Goal: Information Seeking & Learning: Learn about a topic

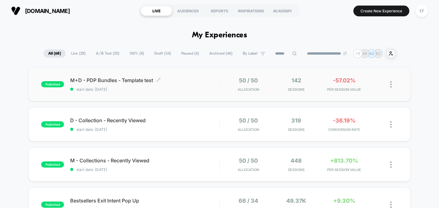
click at [203, 86] on div "M+D - PDP Bundles - Template test Click to edit experience details Click to edi…" at bounding box center [144, 84] width 149 height 15
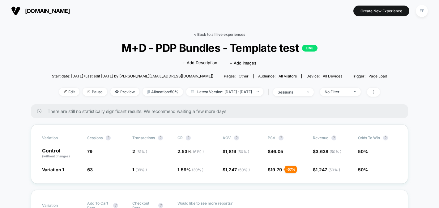
click at [231, 34] on link "< Back to all live experiences" at bounding box center [219, 34] width 51 height 5
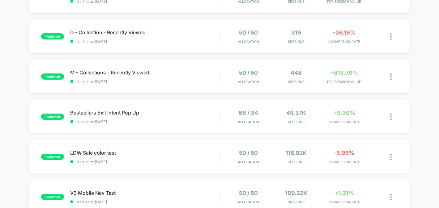
scroll to position [89, 0]
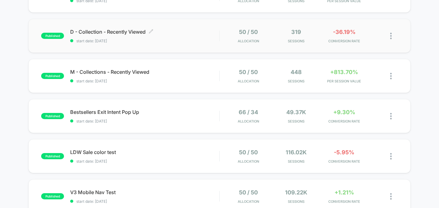
click at [164, 40] on span "start date: [DATE]" at bounding box center [144, 41] width 149 height 5
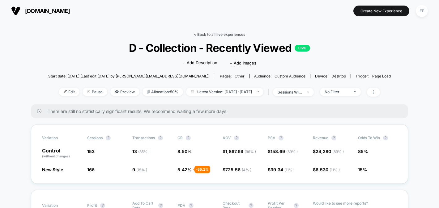
click at [222, 34] on link "< Back to all live experiences" at bounding box center [219, 34] width 51 height 5
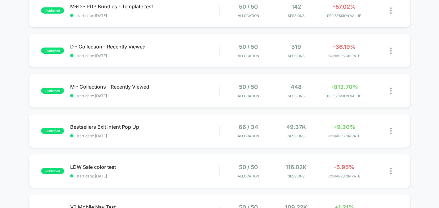
scroll to position [77, 0]
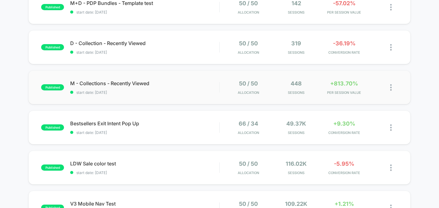
click at [212, 96] on div "published M - Collections - Recently Viewed start date: 8/27/2025 50 / 50 Alloc…" at bounding box center [219, 87] width 382 height 34
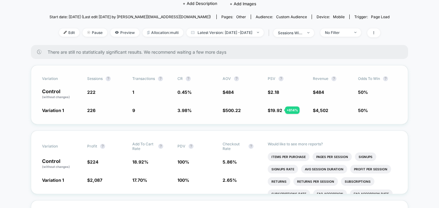
scroll to position [54, 0]
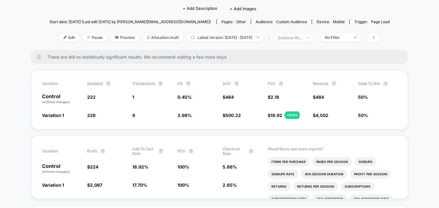
click at [314, 38] on span "sessions with impression" at bounding box center [293, 38] width 41 height 8
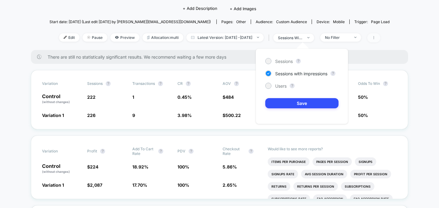
click at [376, 36] on icon at bounding box center [374, 38] width 4 height 4
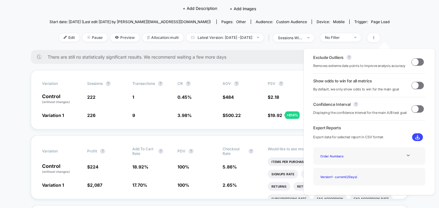
click at [414, 61] on span at bounding box center [415, 61] width 7 height 7
click at [418, 92] on div "Show odds to win for all metrics By default, we only show odds to win for the m…" at bounding box center [369, 86] width 112 height 14
click at [417, 88] on span at bounding box center [418, 85] width 12 height 7
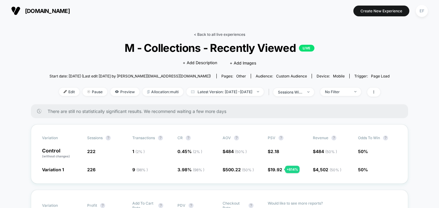
click at [213, 32] on link "< Back to all live experiences" at bounding box center [219, 34] width 51 height 5
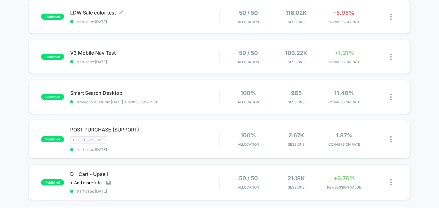
scroll to position [240, 0]
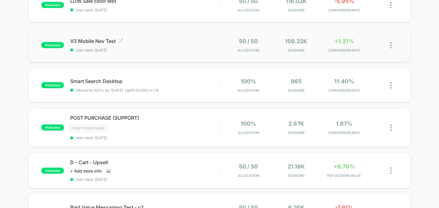
click at [210, 41] on span "V3 Mobile Nav Test Click to edit experience details" at bounding box center [144, 41] width 149 height 6
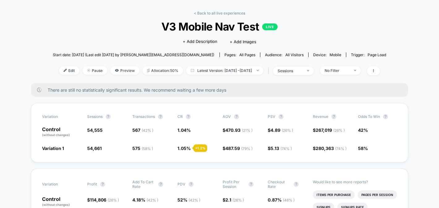
scroll to position [22, 0]
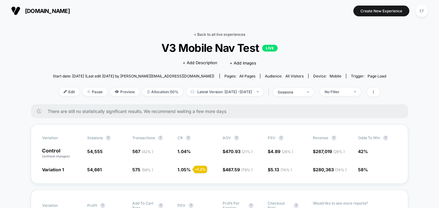
click at [201, 33] on link "< Back to all live experiences" at bounding box center [219, 34] width 51 height 5
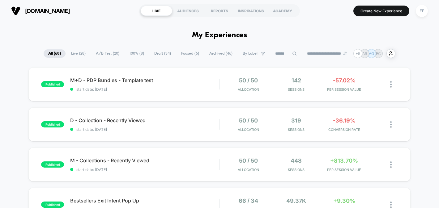
click at [105, 54] on span "A/B Test ( 20 )" at bounding box center [107, 53] width 33 height 8
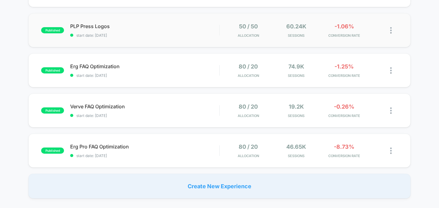
scroll to position [431, 0]
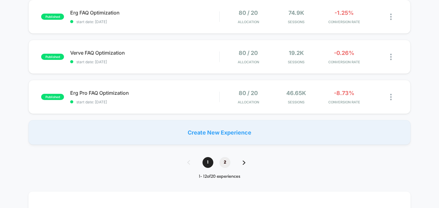
click at [228, 166] on span "2" at bounding box center [225, 162] width 11 height 11
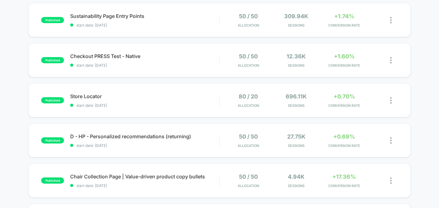
scroll to position [4, 0]
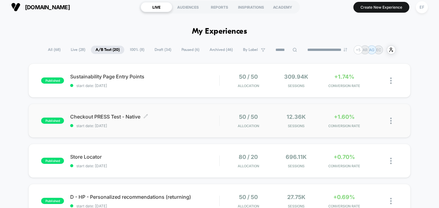
click at [188, 124] on span "start date: 7/17/2025" at bounding box center [144, 126] width 149 height 5
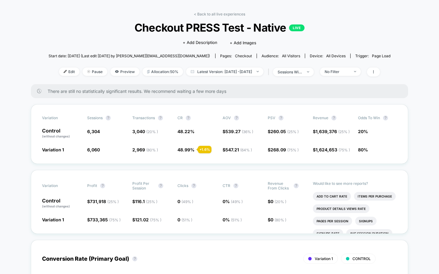
scroll to position [23, 0]
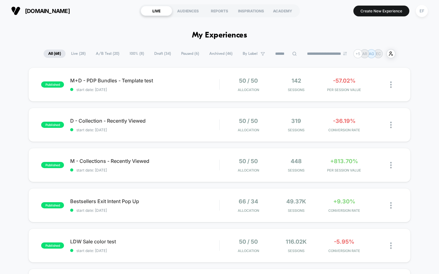
click at [133, 53] on span "100% ( 8 )" at bounding box center [137, 53] width 24 height 8
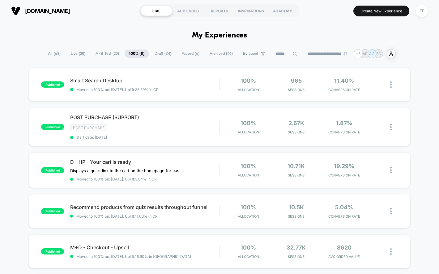
click at [157, 54] on span "Draft ( 34 )" at bounding box center [163, 53] width 26 height 8
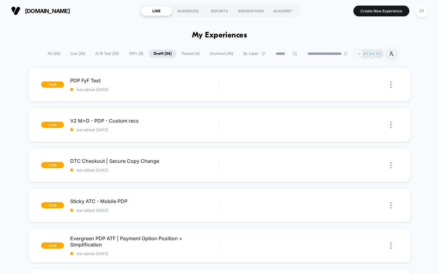
click at [187, 55] on span "Paused ( 6 )" at bounding box center [190, 53] width 27 height 8
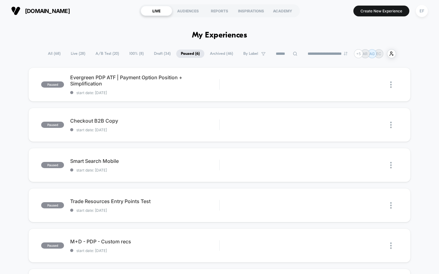
click at [106, 54] on span "A/B Test ( 20 )" at bounding box center [107, 53] width 33 height 8
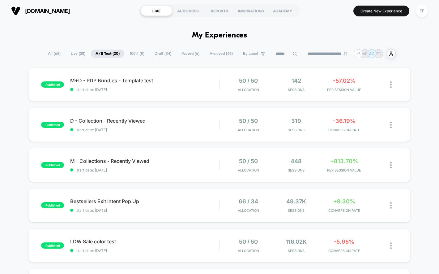
click at [129, 54] on span "100% ( 8 )" at bounding box center [137, 53] width 24 height 8
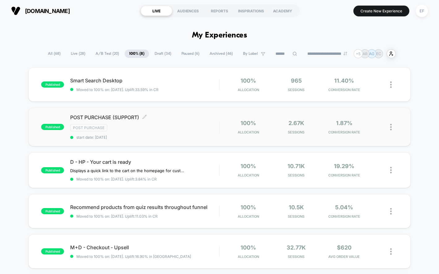
click at [198, 132] on div "POST PURCHASE (SUPPORT) Click to edit experience details Click to edit experien…" at bounding box center [144, 126] width 149 height 25
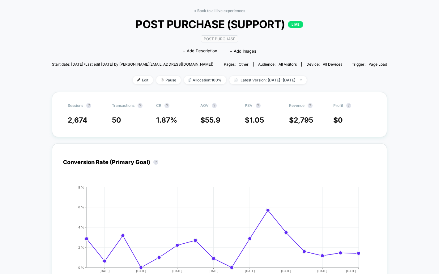
scroll to position [55, 0]
